Goal: Information Seeking & Learning: Find specific fact

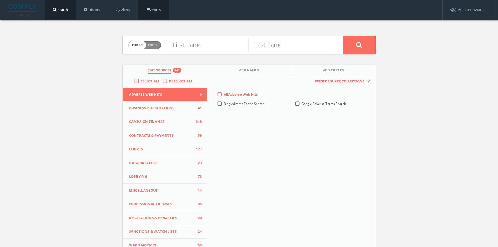
click at [158, 15] on link "Votes" at bounding box center [153, 10] width 31 height 20
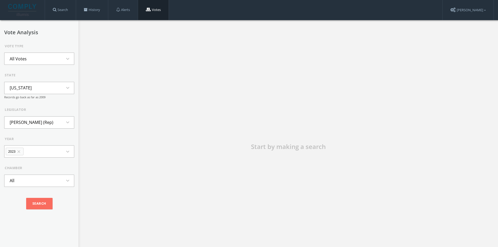
click at [19, 62] on li "All Votes" at bounding box center [17, 59] width 27 height 12
click at [57, 47] on div "Vote Type" at bounding box center [40, 46] width 70 height 5
click at [44, 123] on li "[PERSON_NAME] (Rep)" at bounding box center [31, 123] width 54 height 12
click at [49, 125] on li "[PERSON_NAME] (Rep)" at bounding box center [31, 123] width 54 height 12
click at [60, 123] on button "[PERSON_NAME] (Rep) expand_more" at bounding box center [39, 122] width 70 height 12
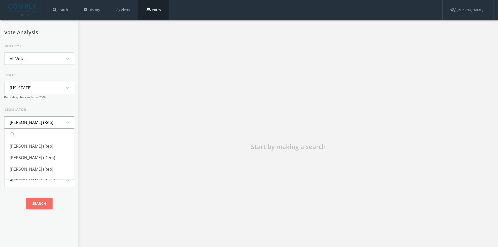
click at [104, 129] on div "Start by making a search" at bounding box center [288, 150] width 420 height 260
click at [44, 87] on button "[US_STATE] expand_more" at bounding box center [39, 88] width 70 height 12
type input "[PERSON_NAME]"
click at [35, 112] on li "[US_STATE]" at bounding box center [39, 112] width 70 height 12
click at [20, 154] on icon "close" at bounding box center [18, 151] width 5 height 5
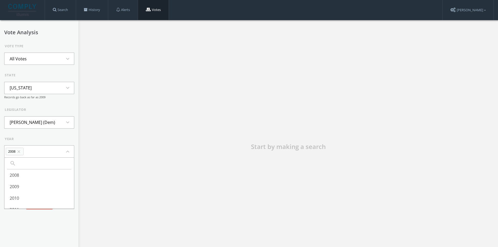
click at [20, 154] on icon "close" at bounding box center [18, 151] width 5 height 5
click at [25, 158] on button "expand_more" at bounding box center [39, 151] width 70 height 12
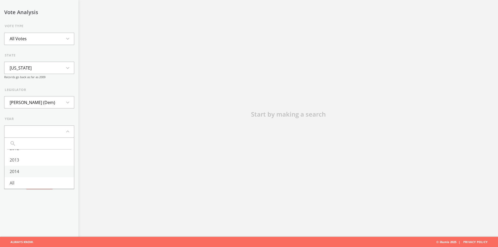
scroll to position [33, 0]
click at [21, 183] on li "All" at bounding box center [39, 183] width 70 height 12
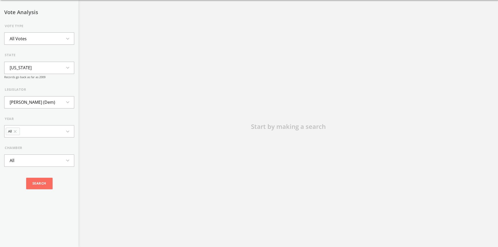
scroll to position [0, 0]
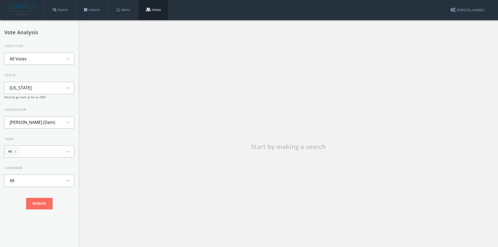
click at [42, 123] on li "Roberta Abdul-Salaam (Dem)" at bounding box center [32, 123] width 56 height 12
type input "jones"
click at [29, 173] on li "Burt Jones (Rep)" at bounding box center [39, 170] width 70 height 12
click at [31, 60] on li "All Votes" at bounding box center [17, 59] width 27 height 12
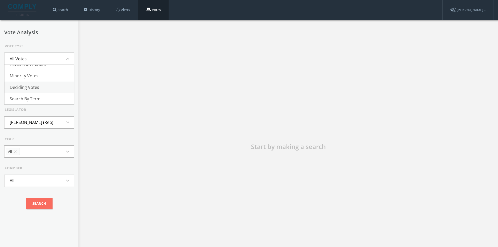
click at [31, 85] on li "Deciding Votes" at bounding box center [39, 88] width 70 height 12
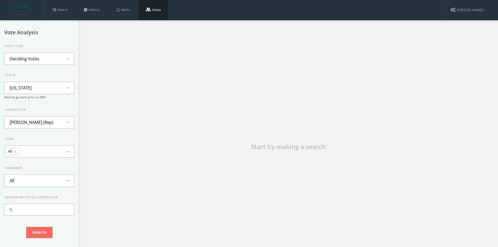
scroll to position [33, 0]
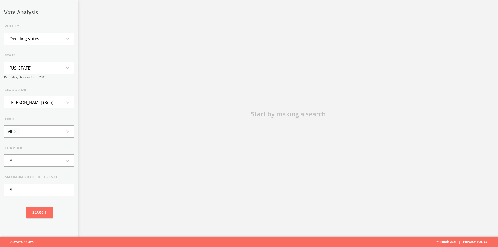
click at [31, 186] on input "5" at bounding box center [39, 190] width 70 height 12
type input "1"
click at [39, 214] on input "Search" at bounding box center [39, 213] width 26 height 12
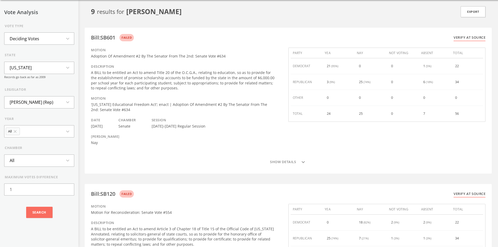
scroll to position [0, 0]
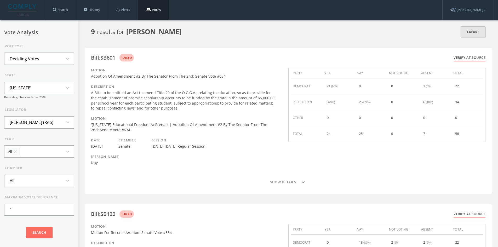
click at [466, 33] on link "Export" at bounding box center [473, 31] width 25 height 11
click at [47, 55] on button "Deciding Votes expand_more" at bounding box center [39, 59] width 70 height 12
click at [38, 92] on li "Votes Against Party" at bounding box center [39, 94] width 70 height 12
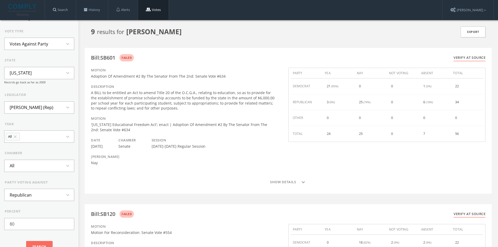
scroll to position [23, 0]
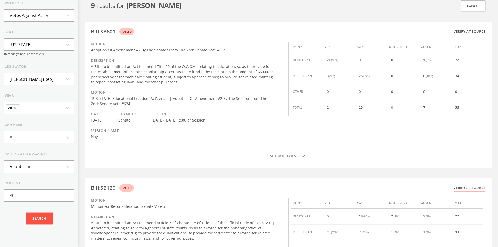
click at [40, 213] on input "Search" at bounding box center [39, 219] width 26 height 12
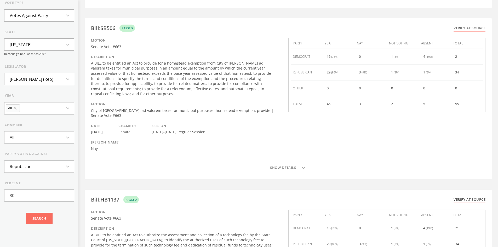
scroll to position [0, 0]
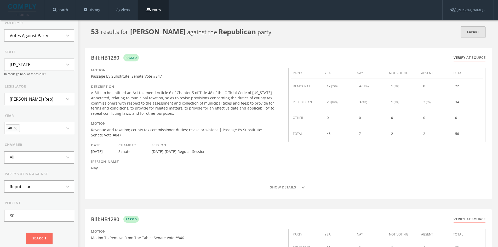
click at [481, 34] on link "Export" at bounding box center [473, 31] width 25 height 11
click at [471, 9] on link "[PERSON_NAME]" at bounding box center [468, 10] width 51 height 20
click at [44, 39] on li "Votes Against Party" at bounding box center [28, 36] width 49 height 12
click at [42, 57] on li "Skipped Votes" at bounding box center [39, 59] width 70 height 12
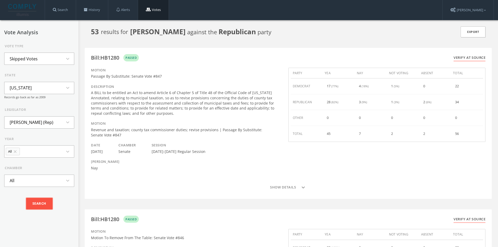
click at [37, 202] on input "Search" at bounding box center [39, 204] width 26 height 12
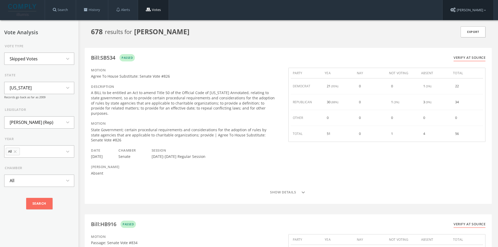
click at [473, 10] on link "[PERSON_NAME]" at bounding box center [468, 10] width 51 height 20
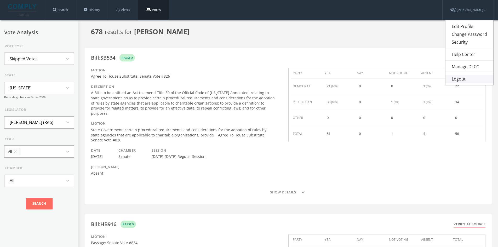
click at [463, 79] on link "Logout" at bounding box center [470, 79] width 48 height 8
